Goal: Check status: Check status

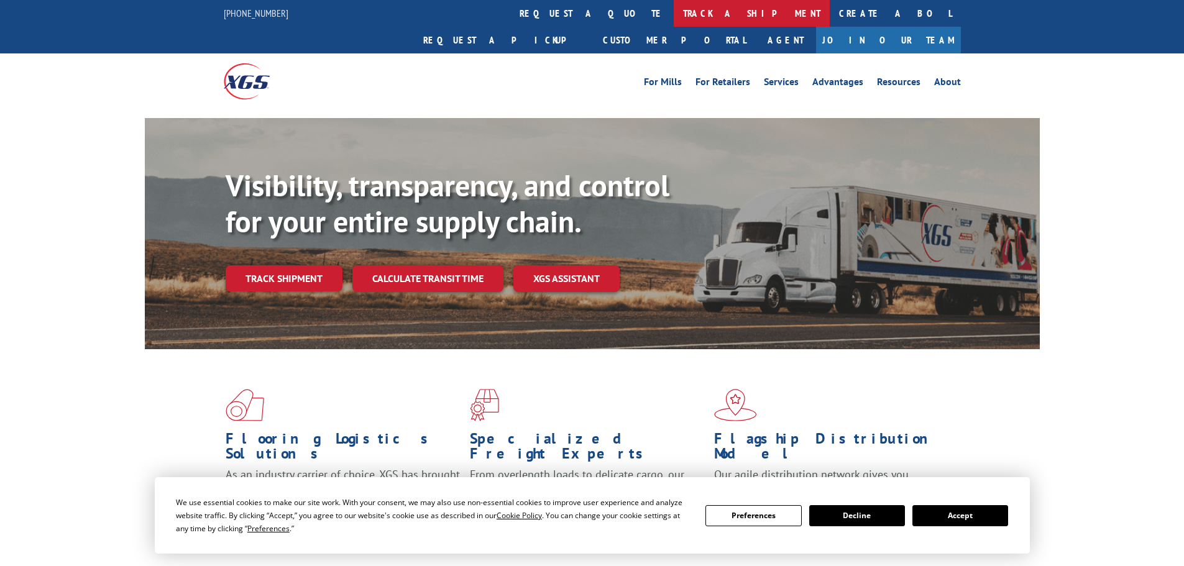
click at [674, 17] on link "track a shipment" at bounding box center [752, 13] width 156 height 27
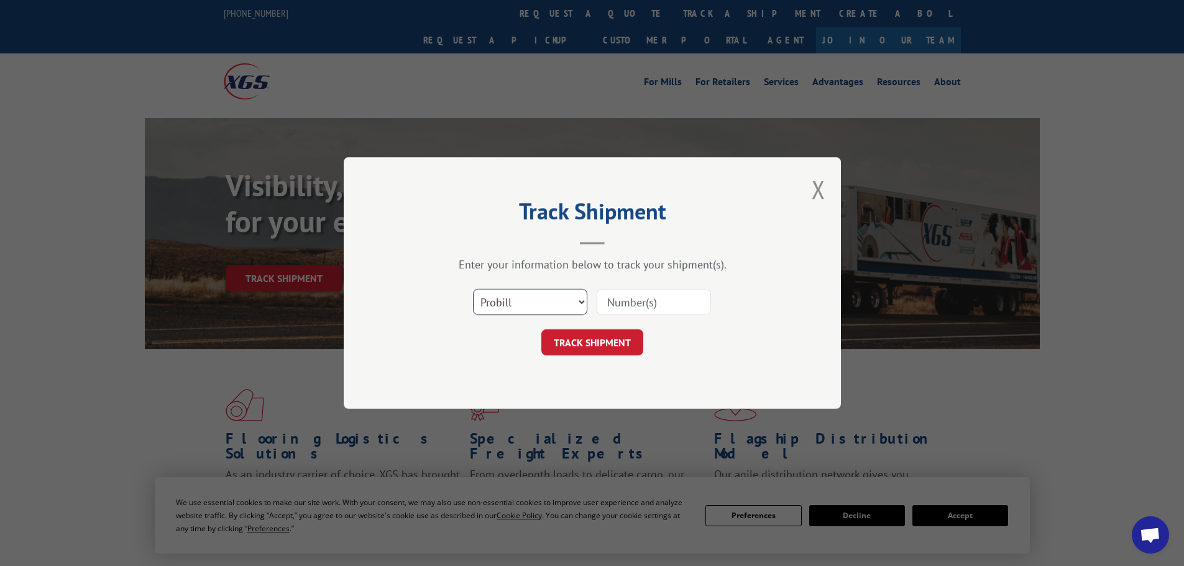
drag, startPoint x: 531, startPoint y: 299, endPoint x: 529, endPoint y: 315, distance: 15.7
click at [531, 299] on select "Select category... Probill BOL PO" at bounding box center [530, 302] width 114 height 26
select select "bol"
click at [473, 289] on select "Select category... Probill BOL PO" at bounding box center [530, 302] width 114 height 26
drag, startPoint x: 623, startPoint y: 299, endPoint x: 613, endPoint y: 315, distance: 19.3
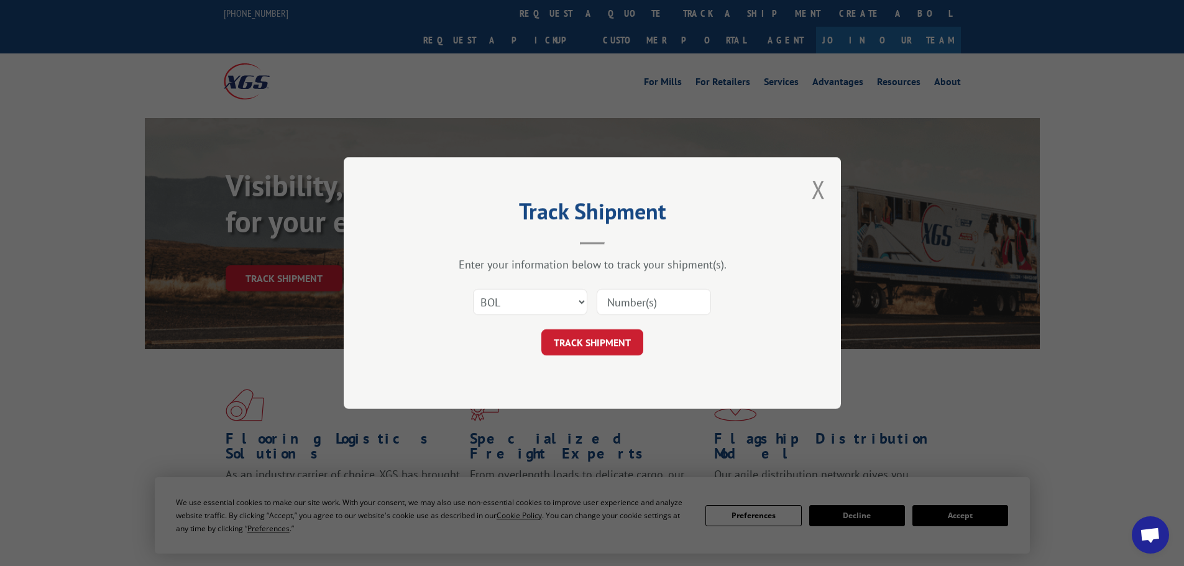
click at [624, 298] on input at bounding box center [654, 302] width 114 height 26
paste input "5560183"
type input "5560183"
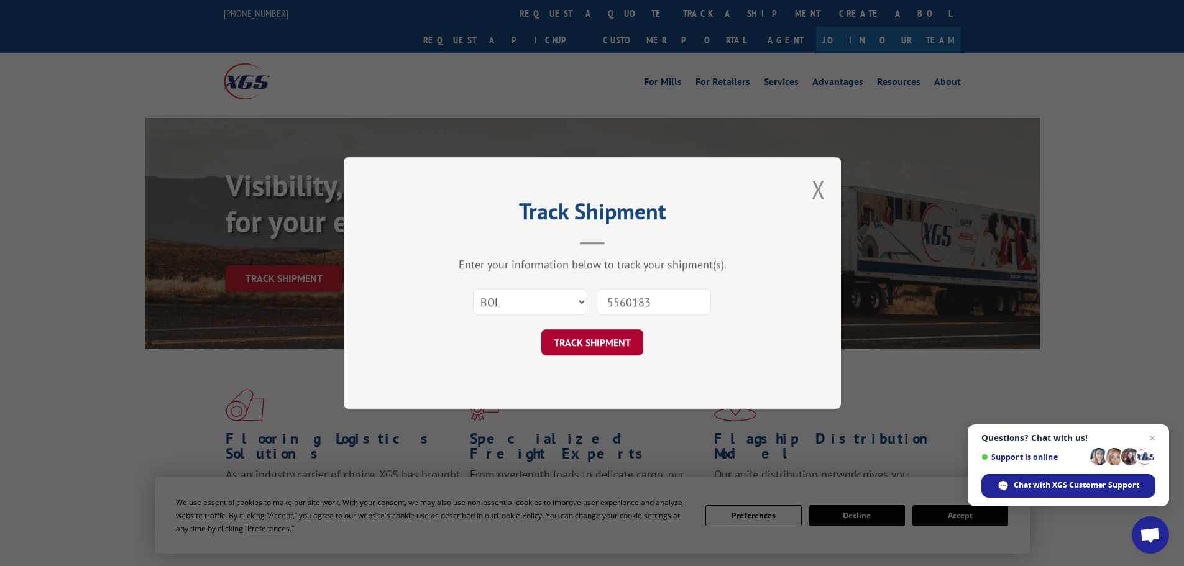
click at [604, 338] on button "TRACK SHIPMENT" at bounding box center [592, 342] width 102 height 26
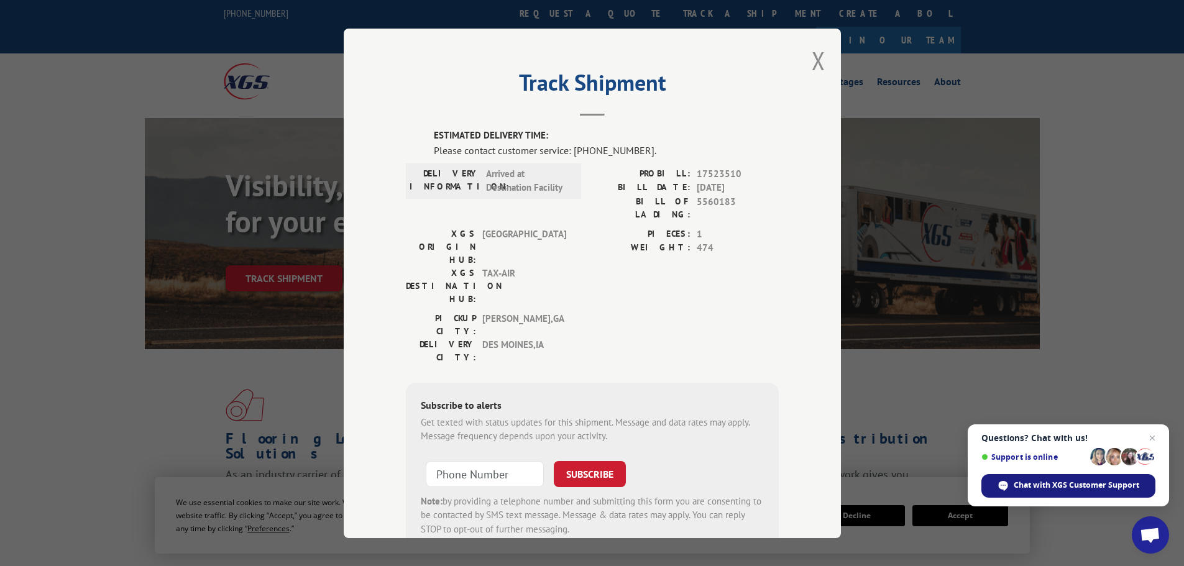
click at [1056, 486] on span "Chat with XGS Customer Support" at bounding box center [1077, 485] width 126 height 11
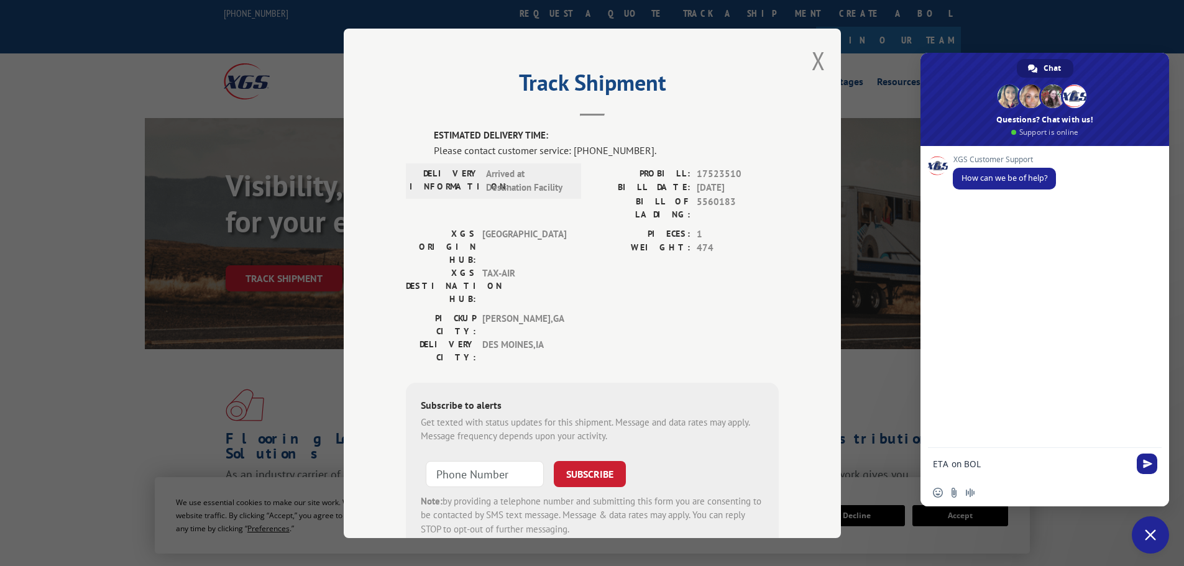
type textarea "ETA on BOL 5560183"
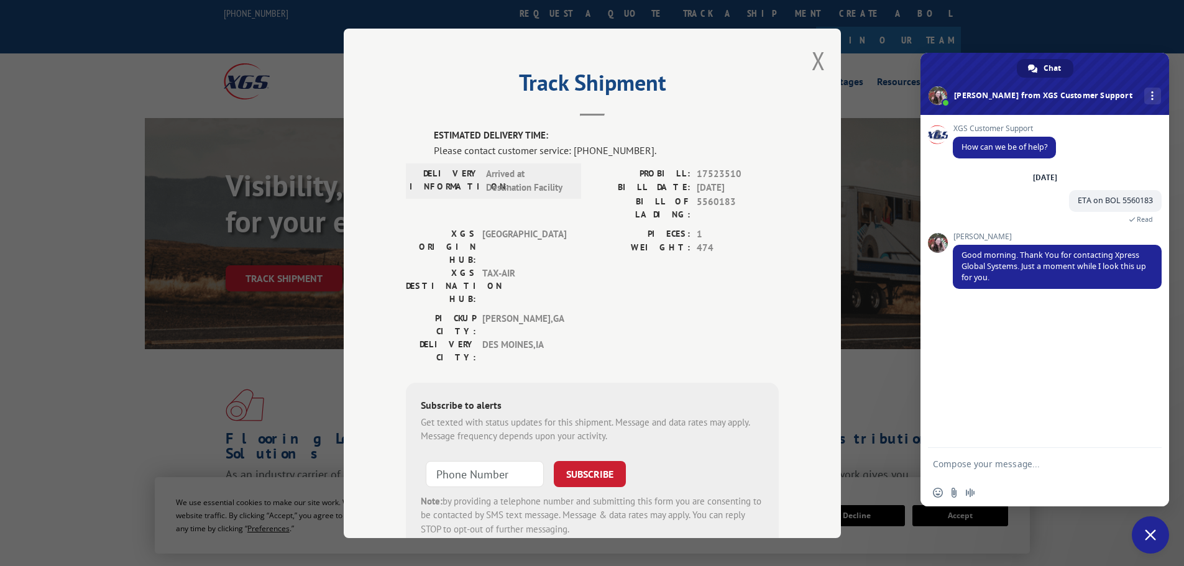
click at [1036, 466] on textarea "Compose your message..." at bounding box center [1031, 464] width 196 height 11
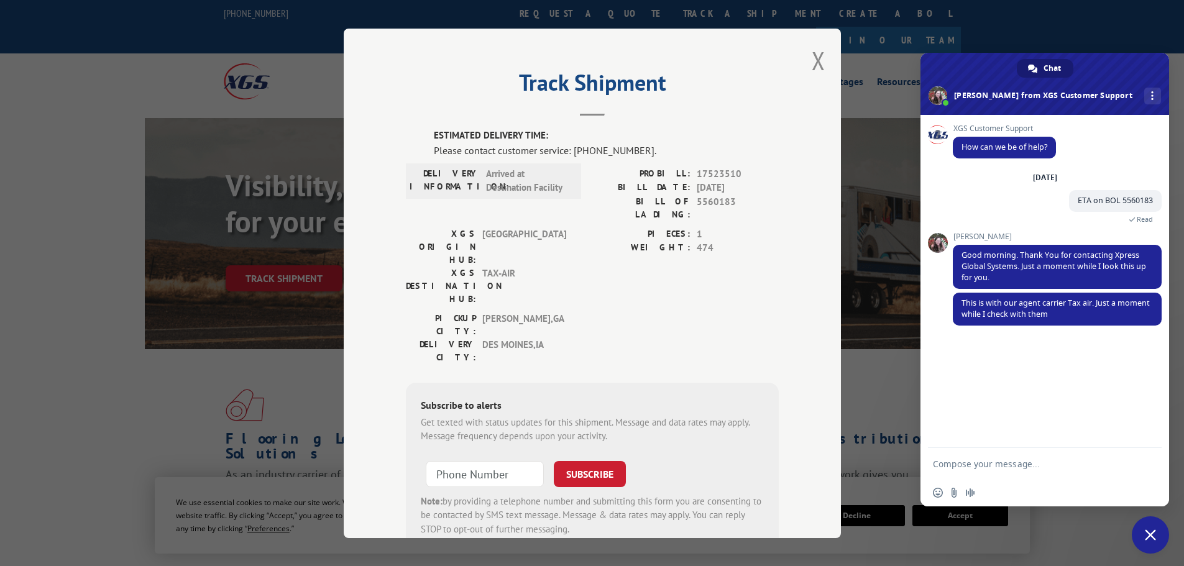
click at [1027, 461] on textarea "Compose your message..." at bounding box center [1031, 464] width 196 height 11
type textarea "Thank you"
paste textarea "5560203"
type textarea "Can you have them also check on BOL 5560203?"
click at [812, 60] on button "Close modal" at bounding box center [819, 60] width 14 height 33
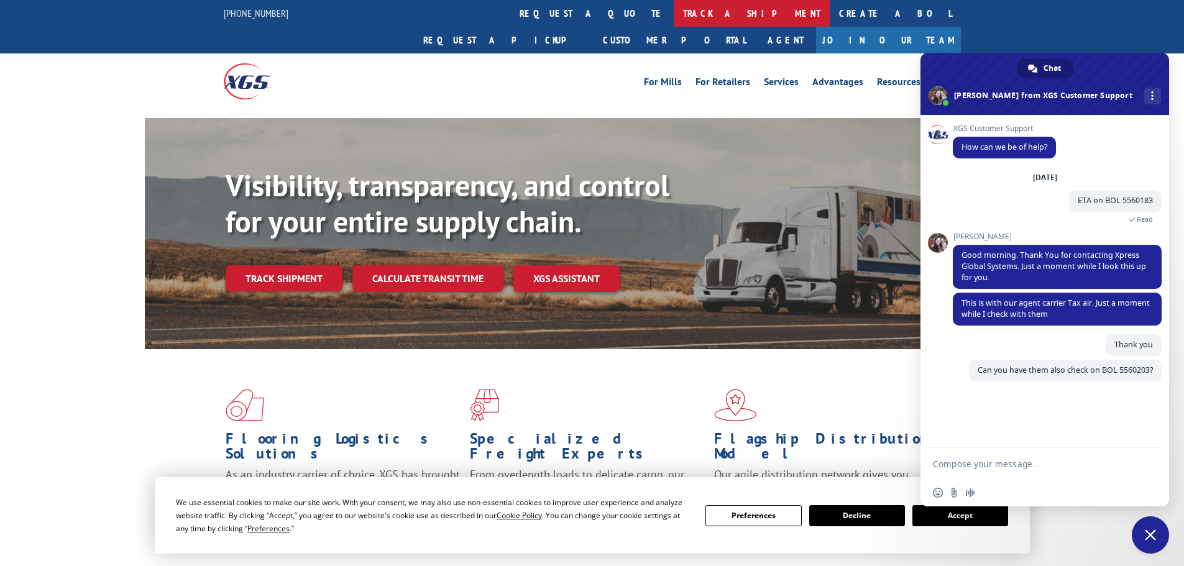
click at [674, 14] on link "track a shipment" at bounding box center [752, 13] width 156 height 27
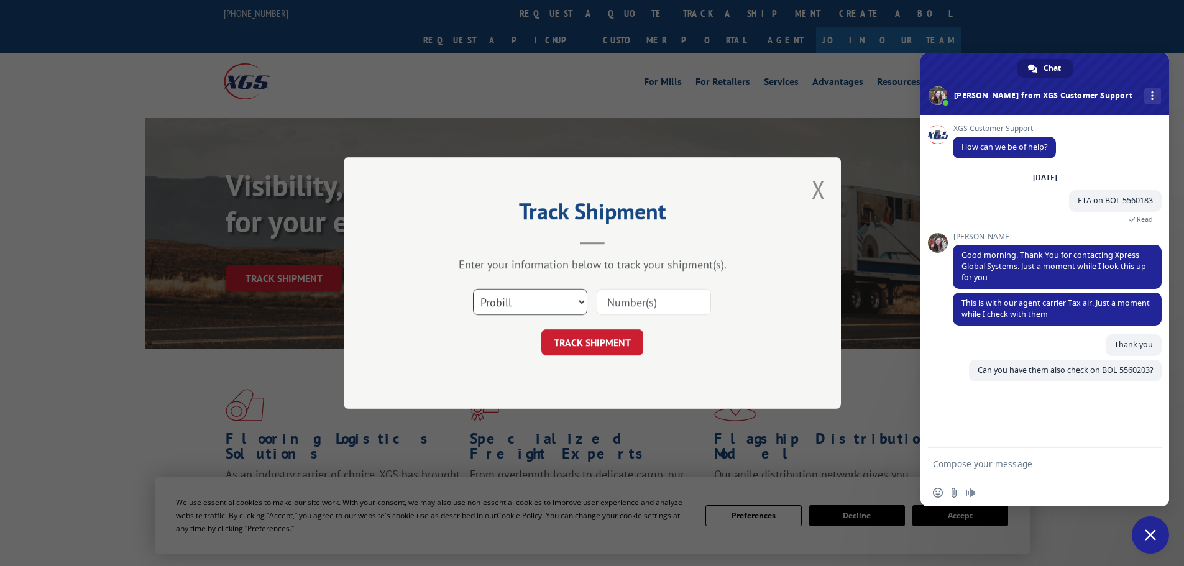
click at [523, 310] on select "Select category... Probill BOL PO" at bounding box center [530, 302] width 114 height 26
select select "bol"
click at [473, 289] on select "Select category... Probill BOL PO" at bounding box center [530, 302] width 114 height 26
click at [641, 292] on input at bounding box center [654, 302] width 114 height 26
paste input "5560203"
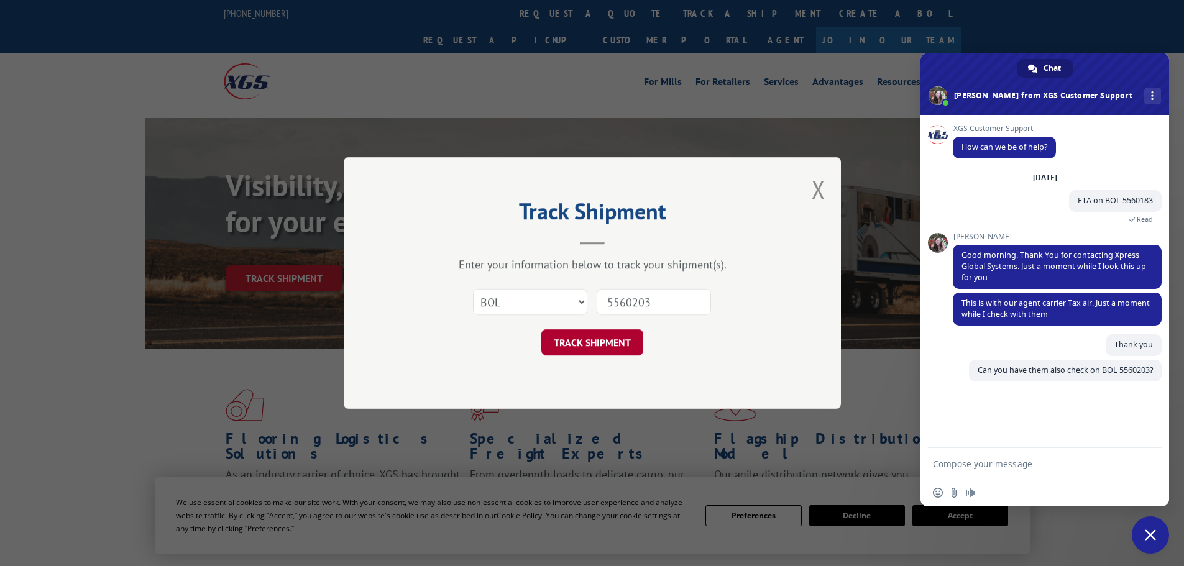
type input "5560203"
click at [614, 341] on button "TRACK SHIPMENT" at bounding box center [592, 342] width 102 height 26
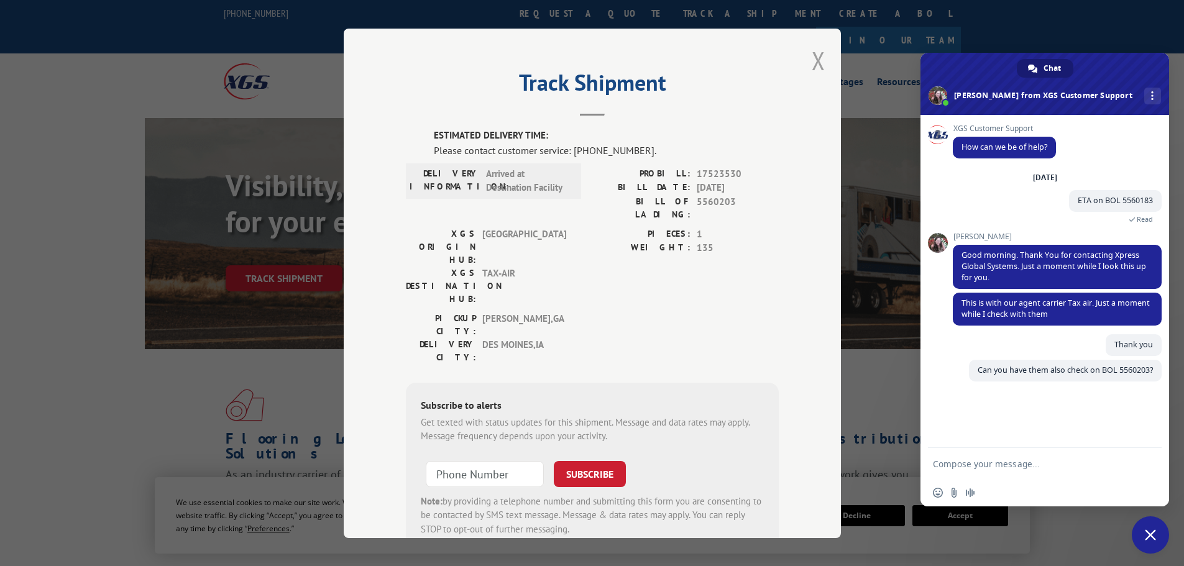
click at [812, 61] on button "Close modal" at bounding box center [819, 60] width 14 height 33
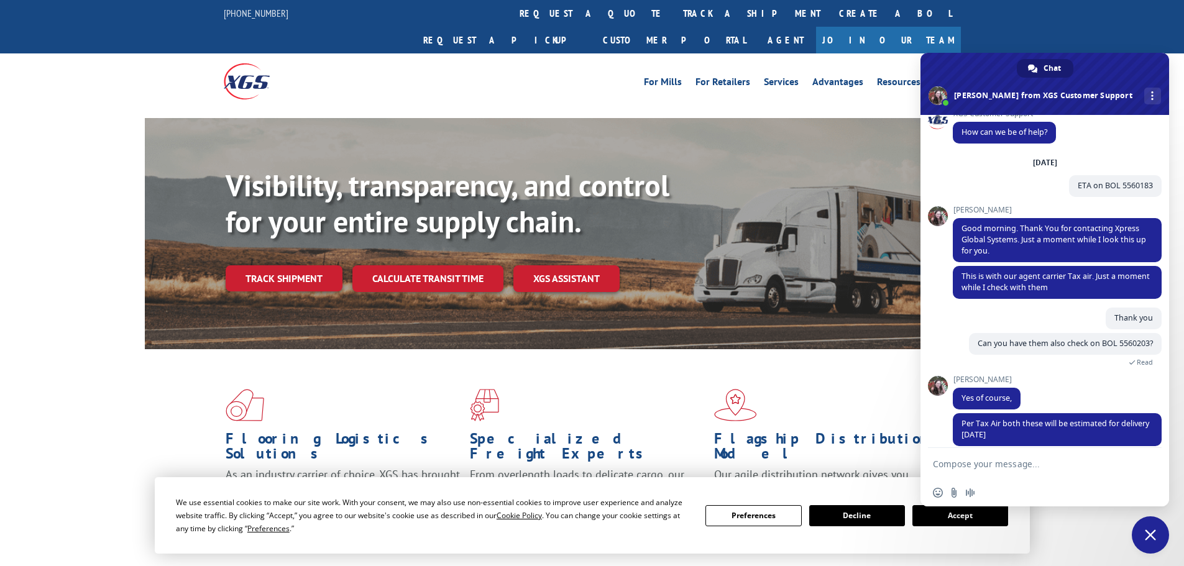
scroll to position [27, 0]
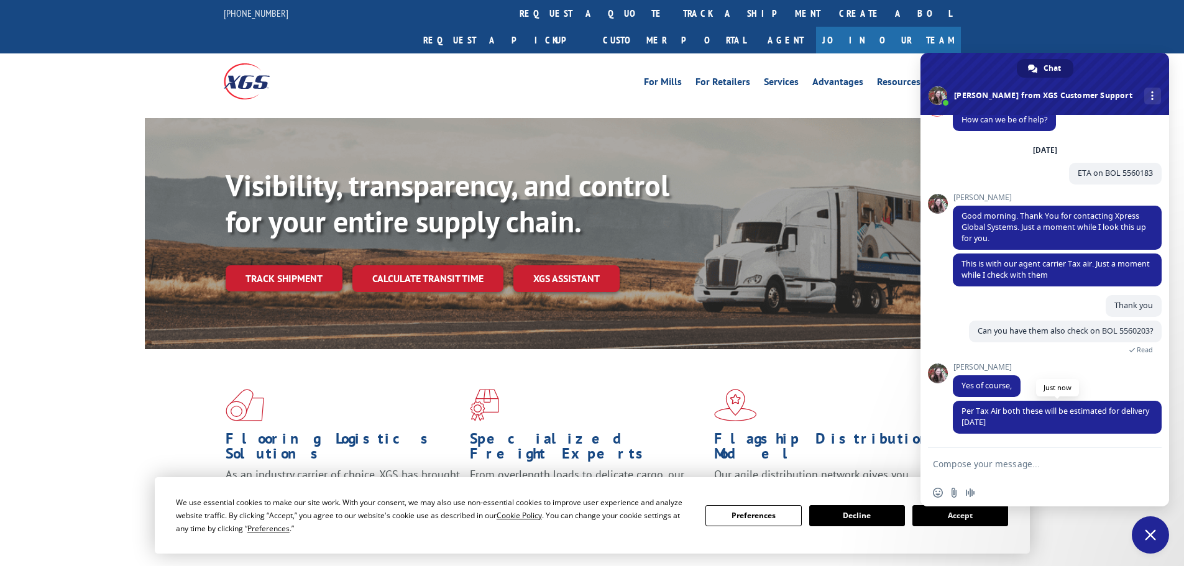
drag, startPoint x: 1038, startPoint y: 419, endPoint x: 956, endPoint y: 412, distance: 82.3
click at [956, 412] on span "Per Tax Air both these will be estimated for delivery [DATE]" at bounding box center [1057, 417] width 209 height 33
copy span "Per Tax Air both these will be estimated for delivery [DATE]"
click at [1019, 425] on span "Per Tax Air both these will be estimated for delivery [DATE]" at bounding box center [1056, 417] width 188 height 22
drag, startPoint x: 1049, startPoint y: 423, endPoint x: 950, endPoint y: 364, distance: 115.7
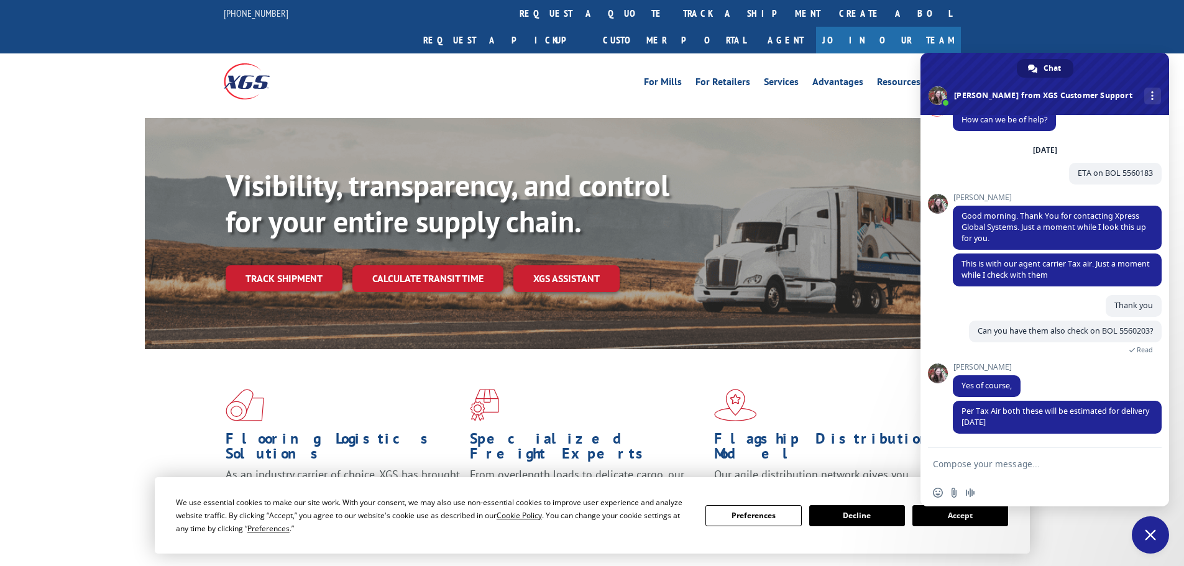
click at [950, 364] on div "XGS Customer Support How can we be of help? [DATE] ETA on BOL 5560183 15 minute…" at bounding box center [1045, 281] width 249 height 333
click at [1026, 459] on textarea "Compose your message..." at bounding box center [1031, 464] width 196 height 11
type textarea "Thank you!"
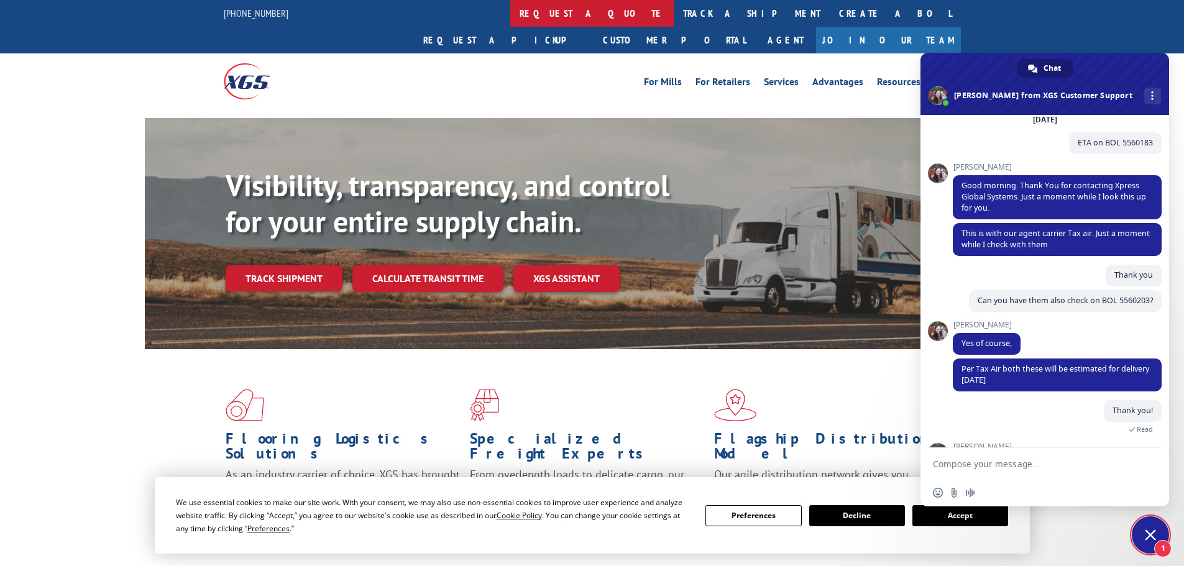
scroll to position [136, 0]
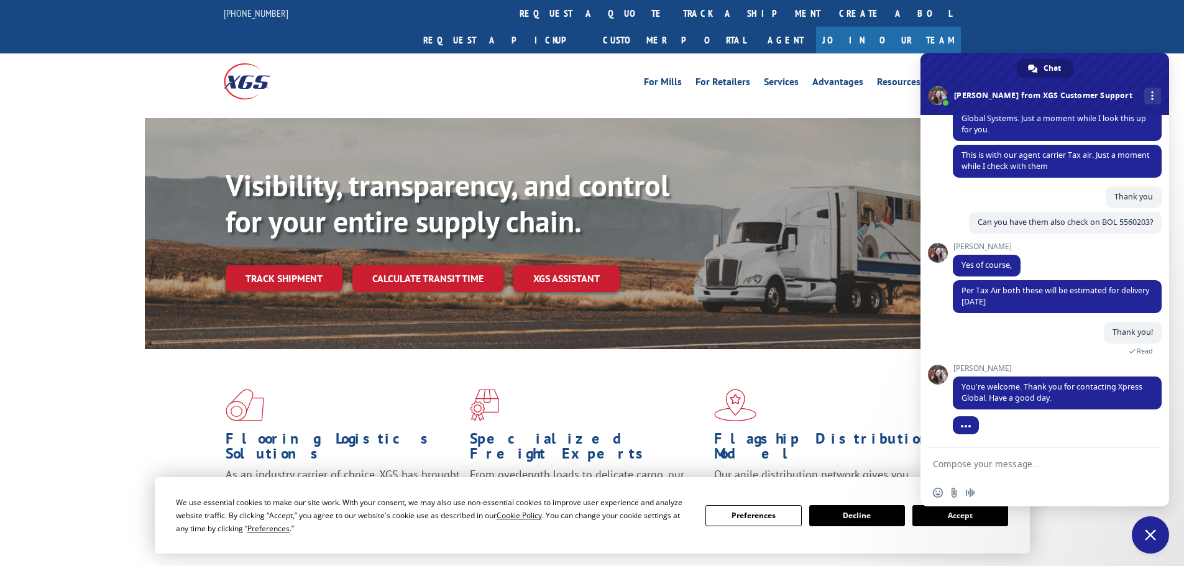
click at [1032, 467] on textarea "Compose your message..." at bounding box center [1031, 464] width 196 height 11
click at [674, 17] on link "track a shipment" at bounding box center [752, 13] width 156 height 27
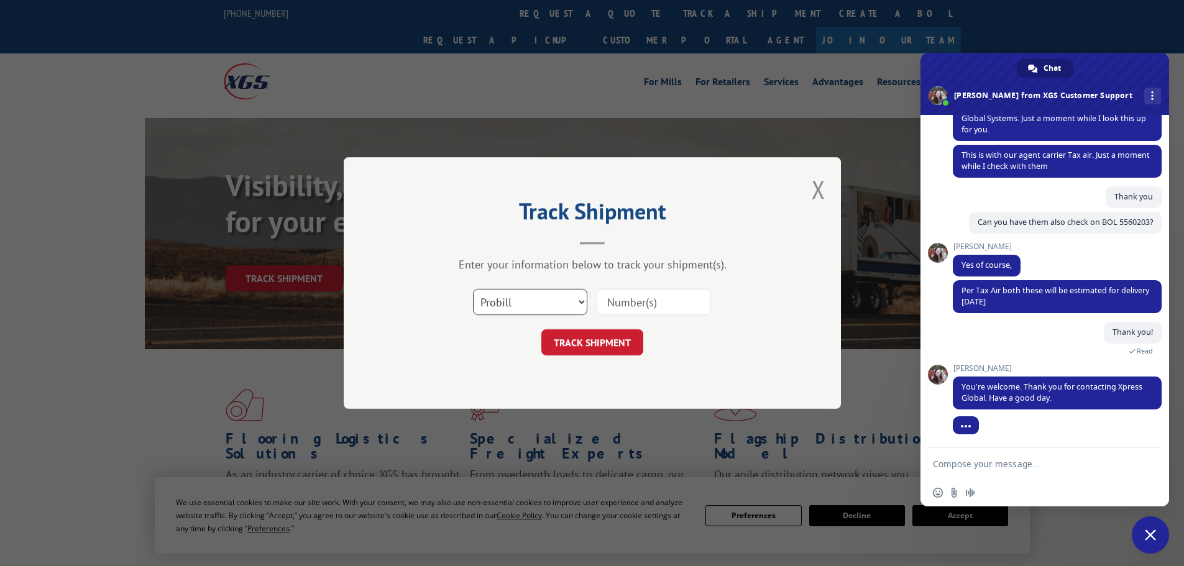
drag, startPoint x: 543, startPoint y: 306, endPoint x: 538, endPoint y: 313, distance: 7.6
click at [543, 306] on select "Select category... Probill BOL PO" at bounding box center [530, 302] width 114 height 26
select select "bol"
click at [473, 289] on select "Select category... Probill BOL PO" at bounding box center [530, 302] width 114 height 26
click at [621, 296] on input at bounding box center [654, 302] width 114 height 26
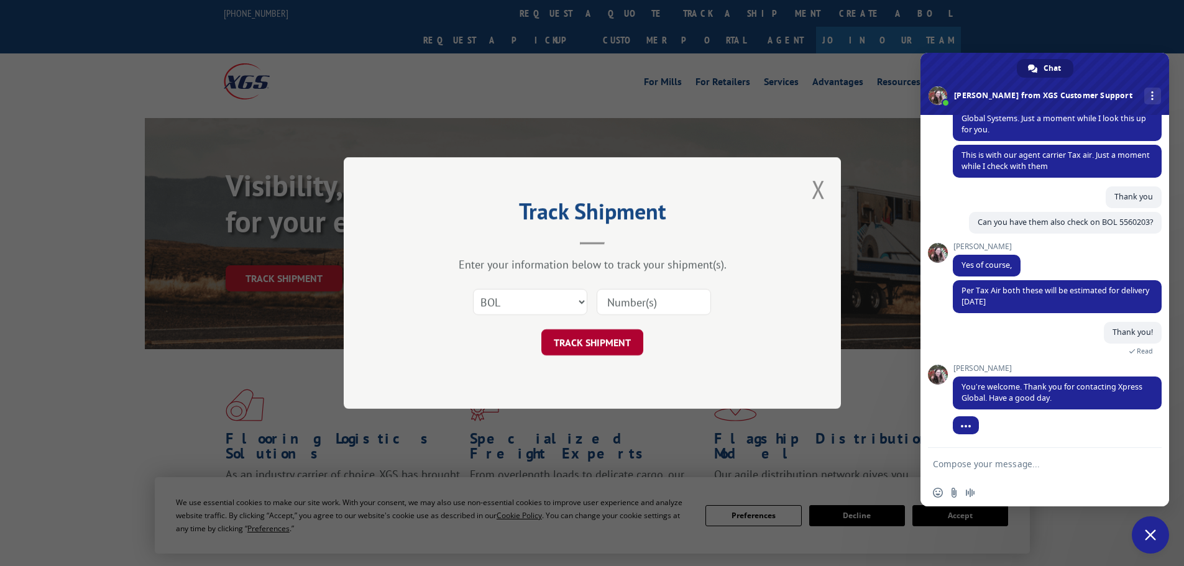
paste input "7069563"
type input "7069563"
click at [599, 344] on button "TRACK SHIPMENT" at bounding box center [592, 342] width 102 height 26
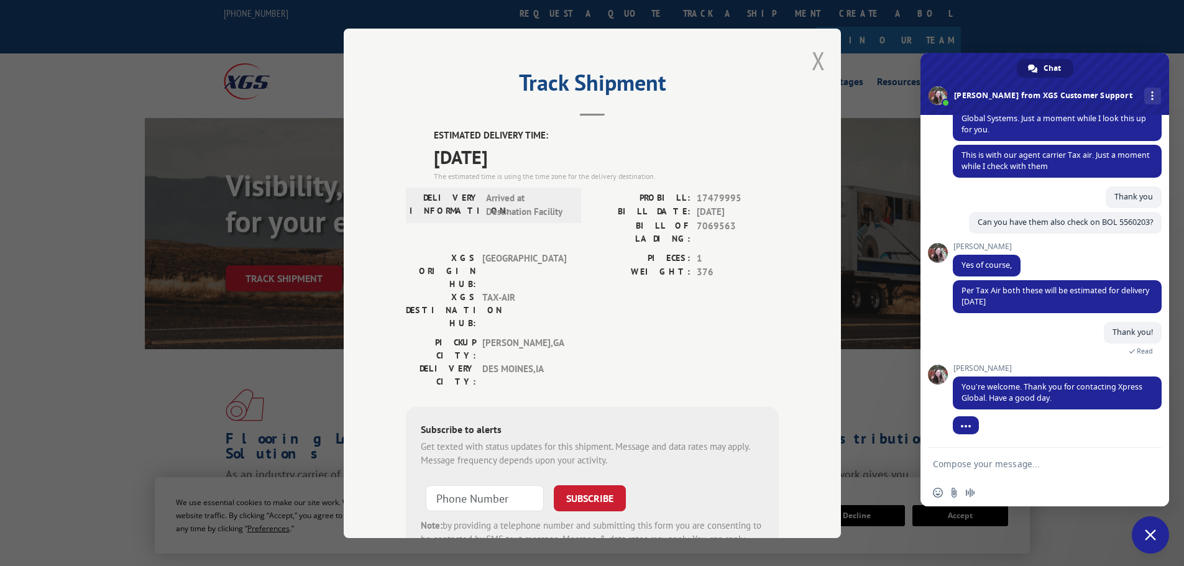
click at [816, 61] on button "Close modal" at bounding box center [819, 60] width 14 height 33
